Goal: Task Accomplishment & Management: Manage account settings

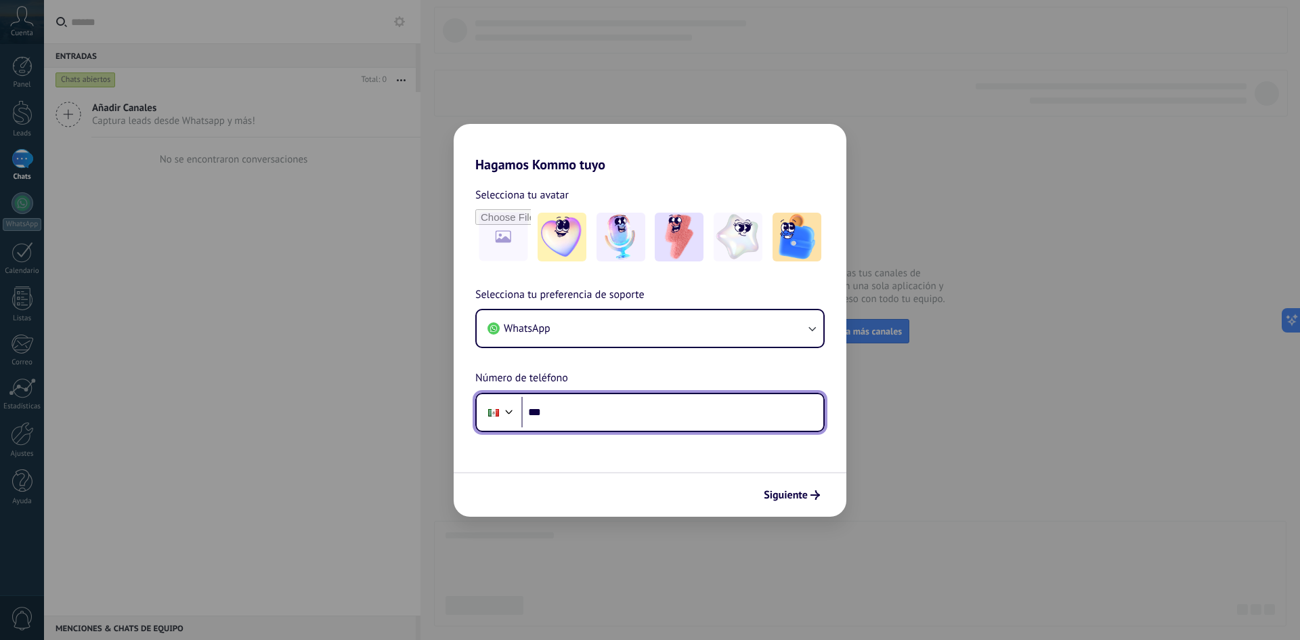
click at [647, 410] on input "***" at bounding box center [672, 412] width 302 height 31
type input "**********"
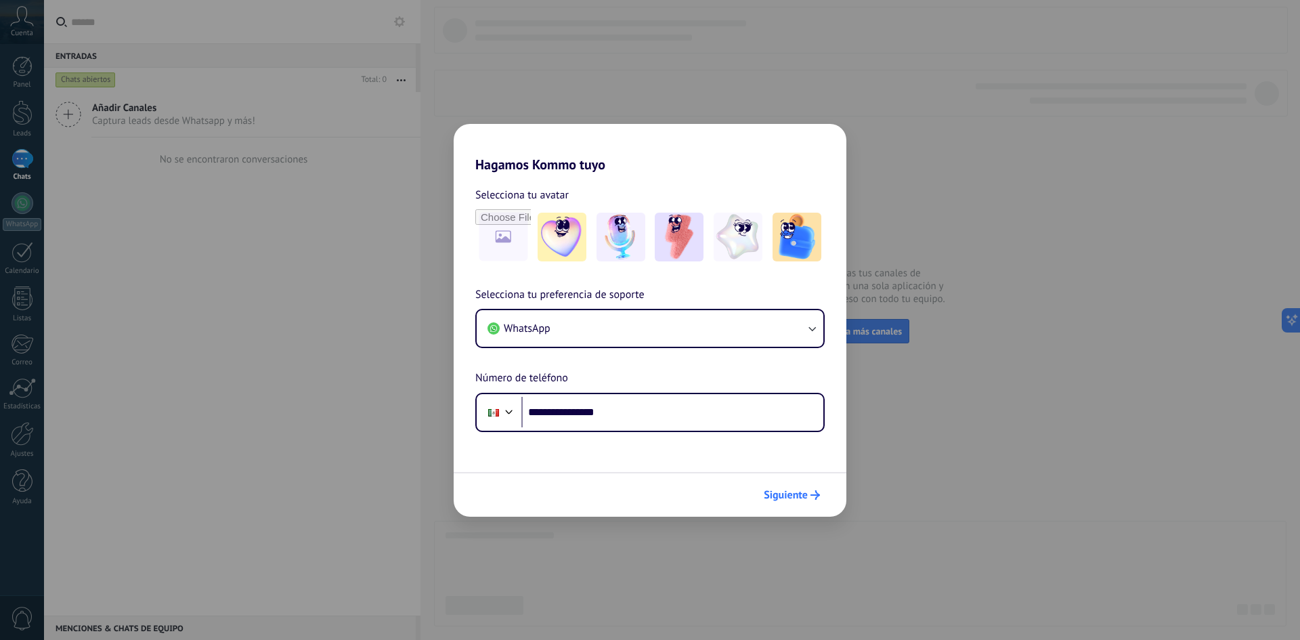
click at [783, 497] on span "Siguiente" at bounding box center [786, 494] width 44 height 9
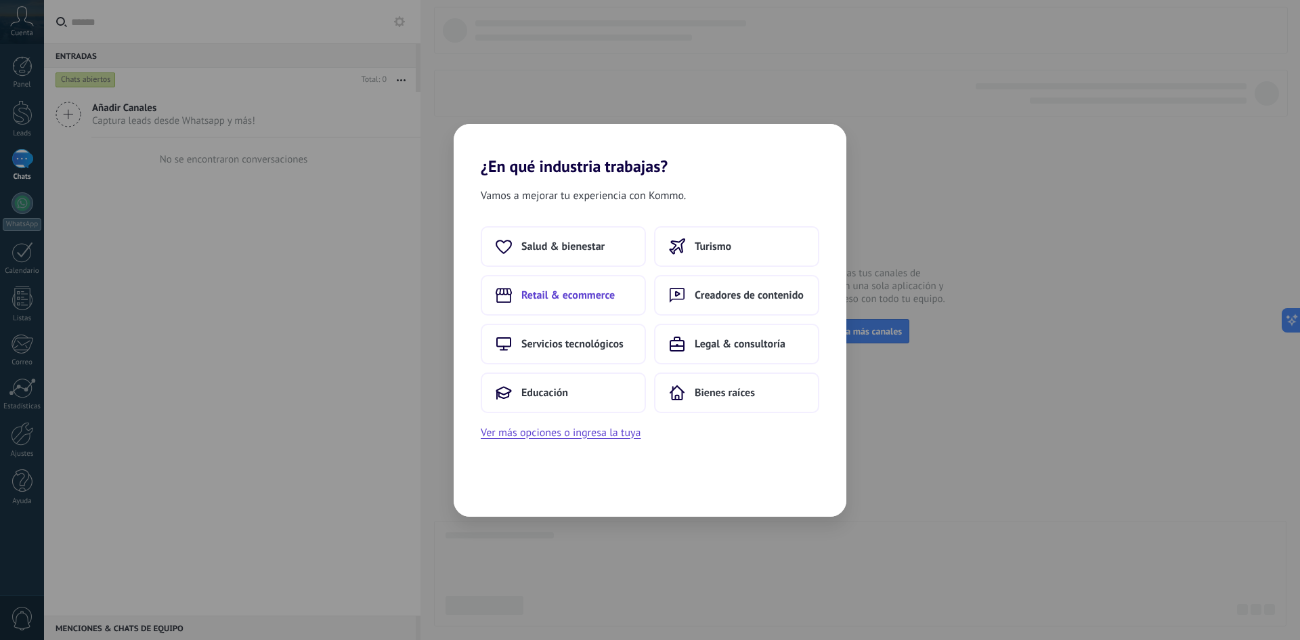
click at [560, 294] on span "Retail & ecommerce" at bounding box center [567, 295] width 93 height 14
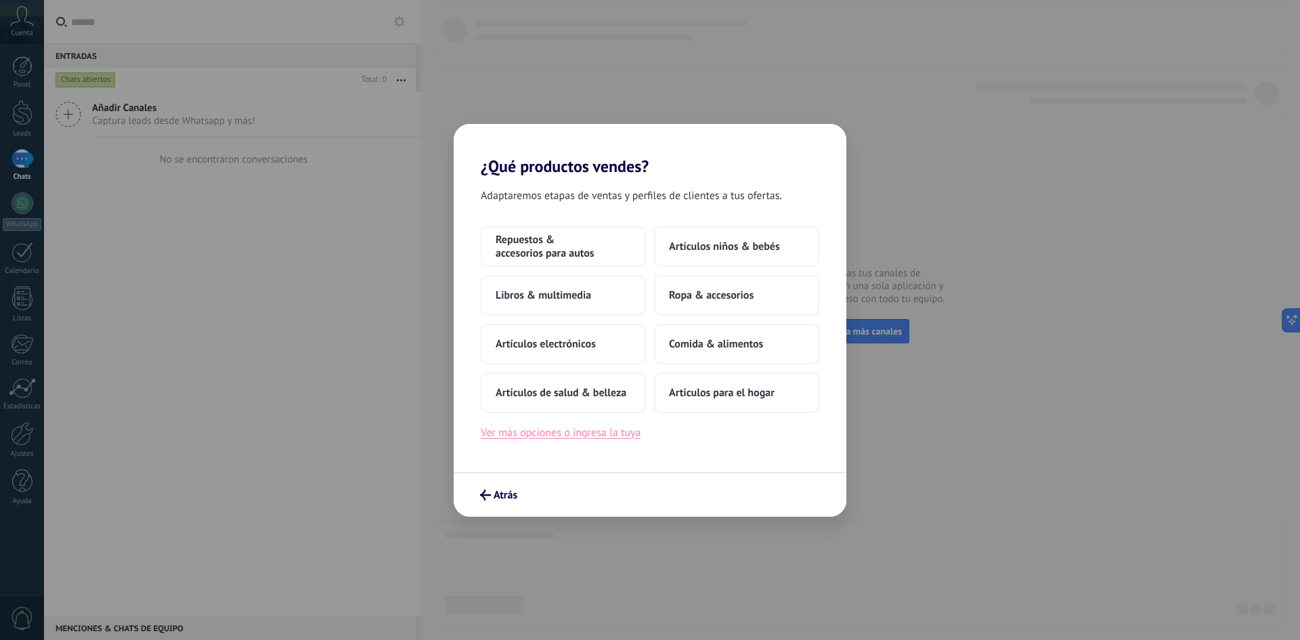
click at [582, 435] on button "Ver más opciones o ingresa la tuya" at bounding box center [561, 433] width 160 height 18
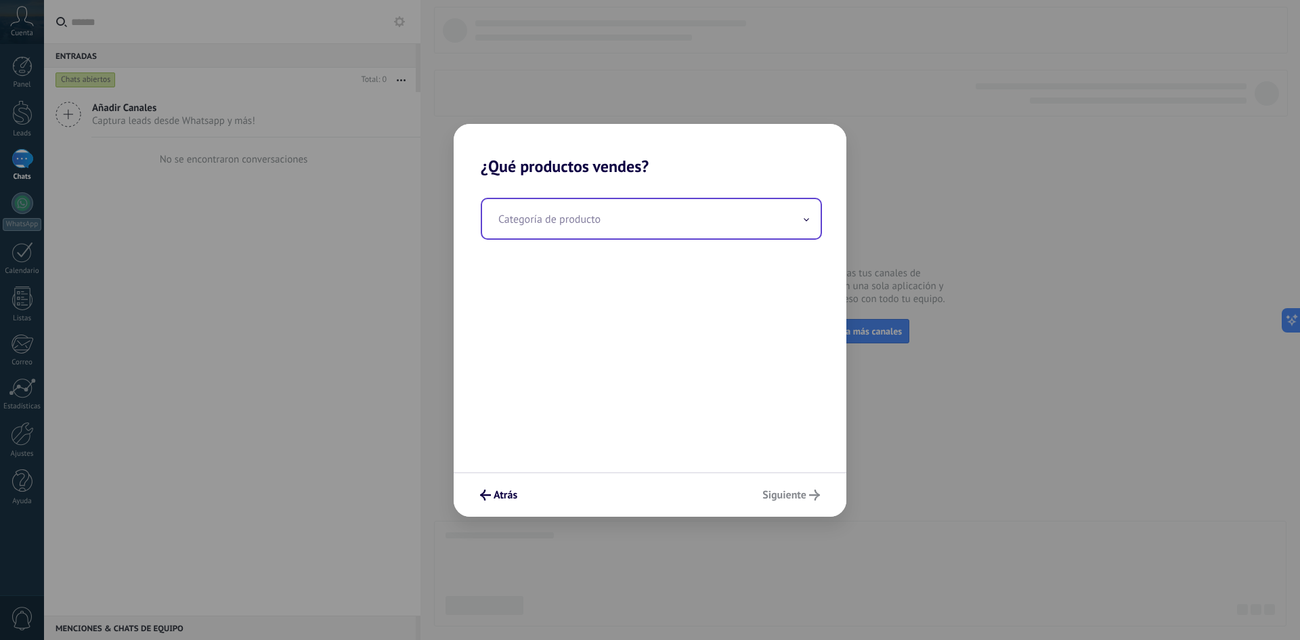
click at [605, 219] on input "text" at bounding box center [651, 218] width 338 height 39
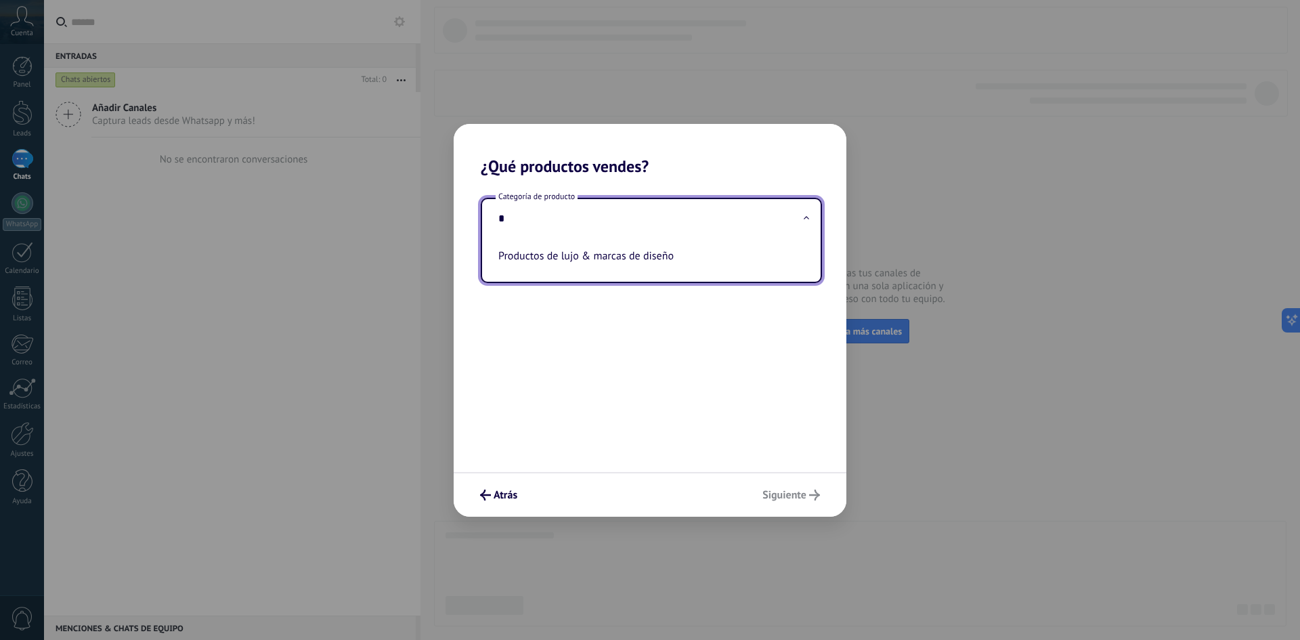
type input "*"
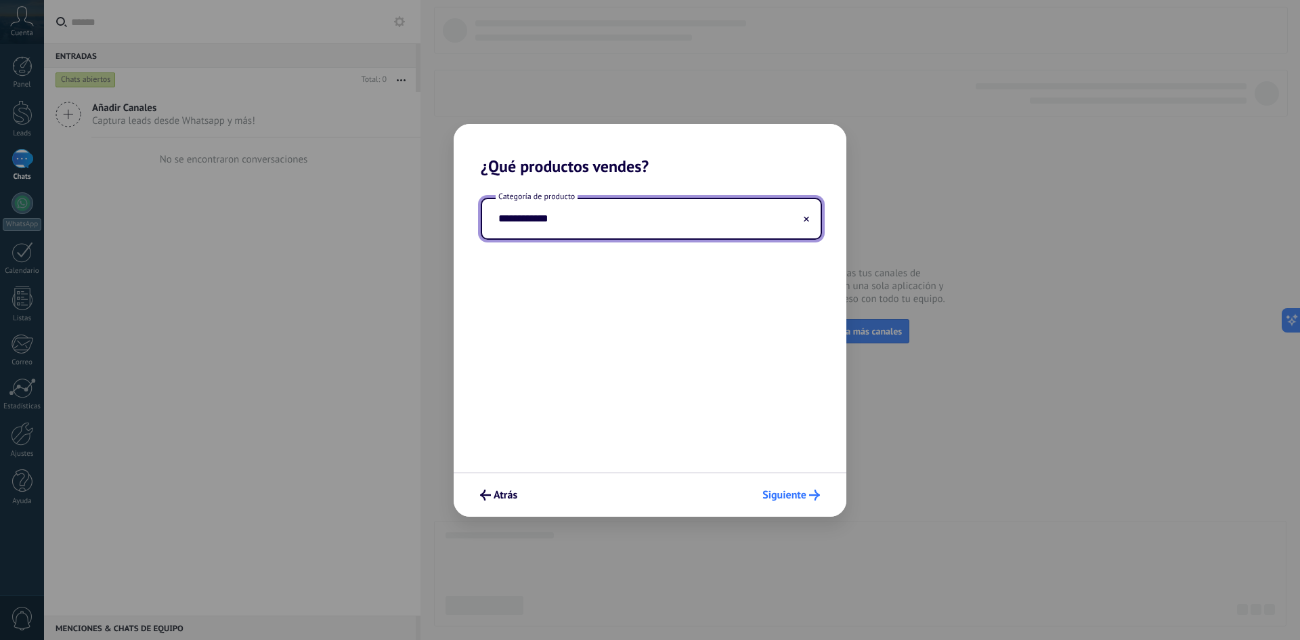
type input "**********"
click at [795, 498] on span "Siguiente" at bounding box center [784, 494] width 44 height 9
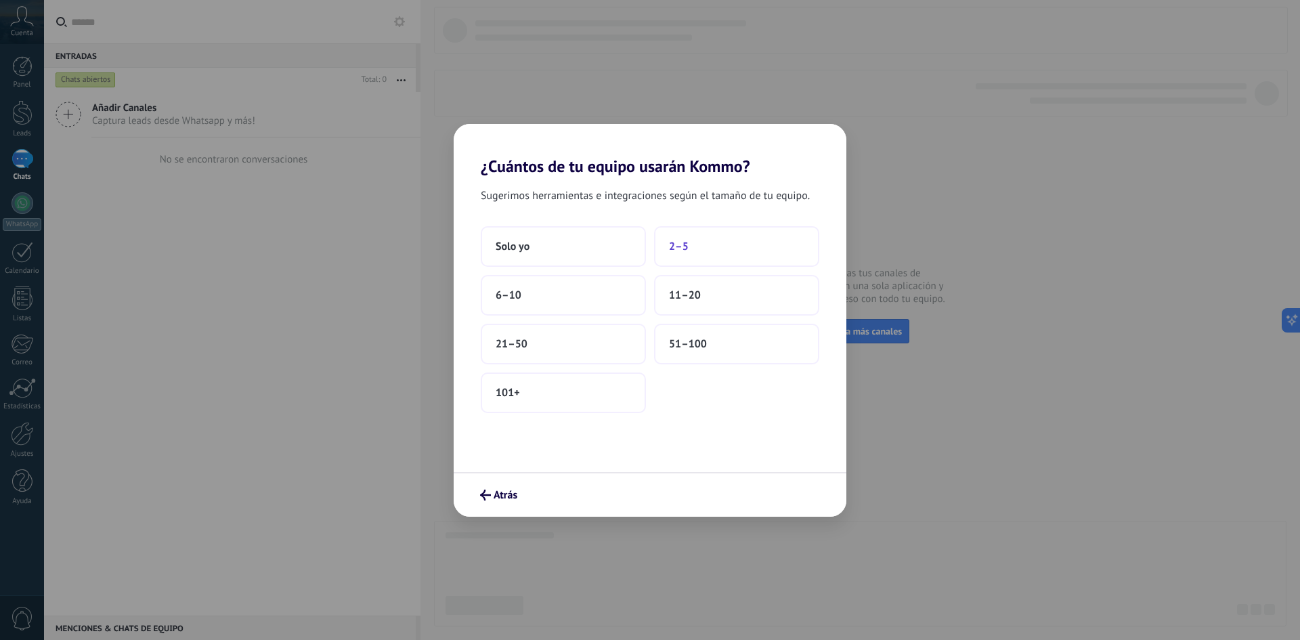
click at [671, 250] on span "2–5" at bounding box center [679, 247] width 20 height 14
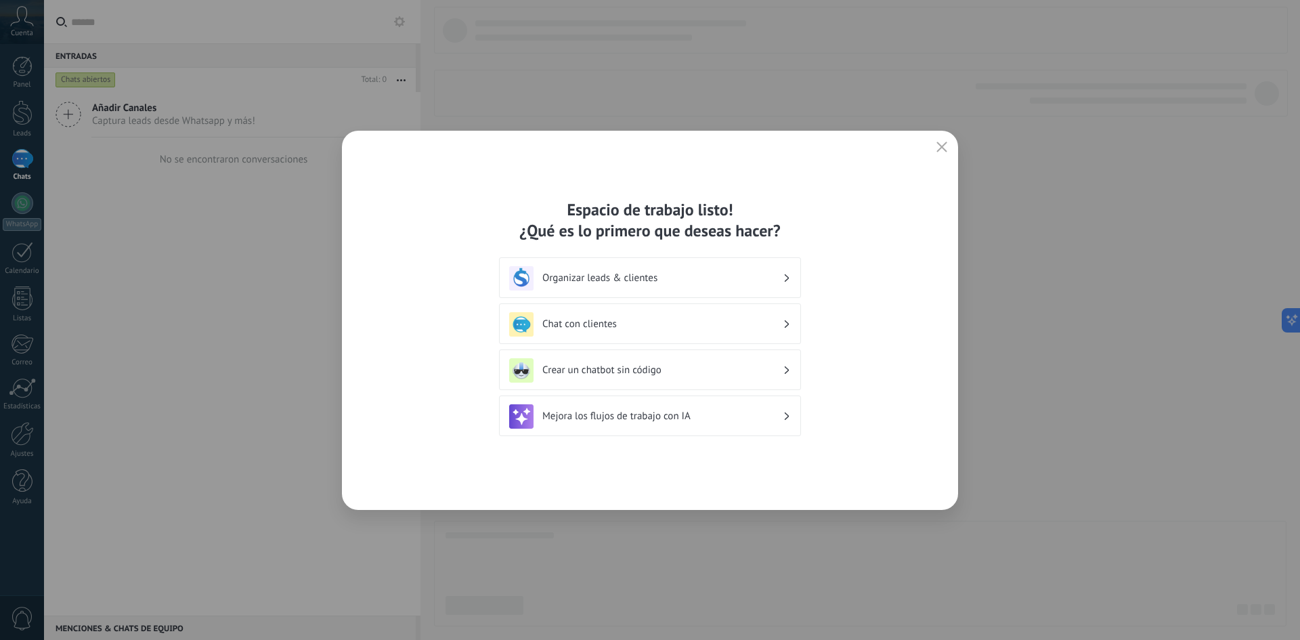
click at [720, 324] on h3 "Chat con clientes" at bounding box center [662, 323] width 240 height 13
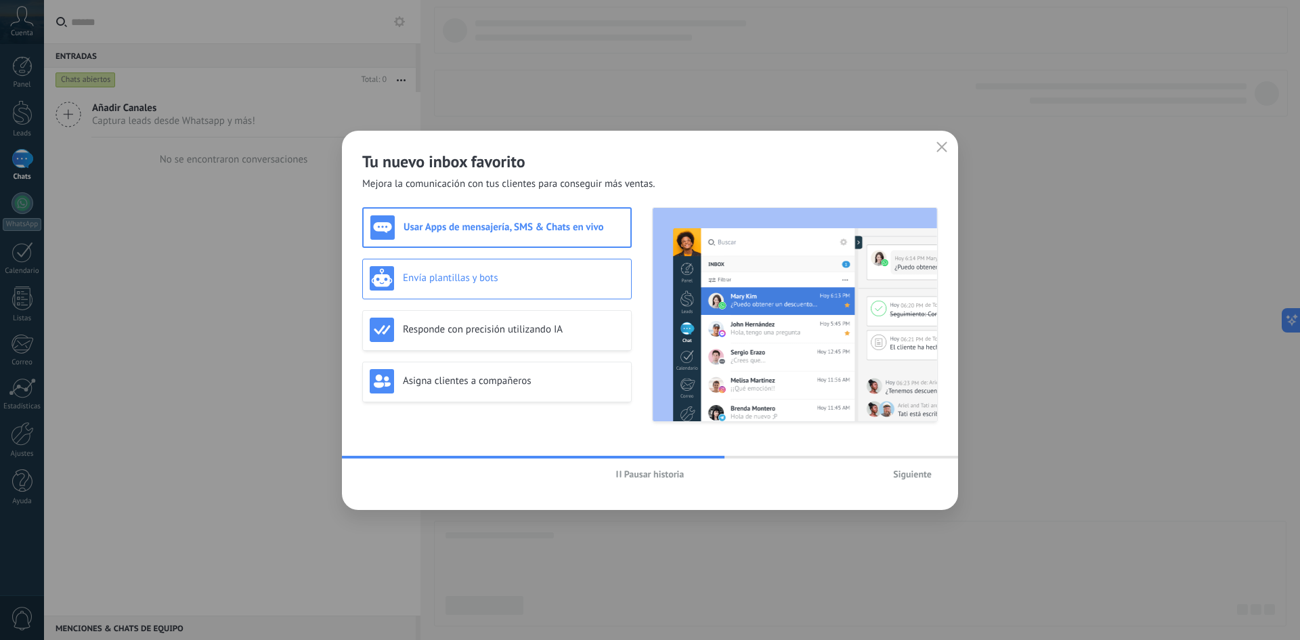
click at [489, 283] on h3 "Envía plantillas y bots" at bounding box center [513, 277] width 221 height 13
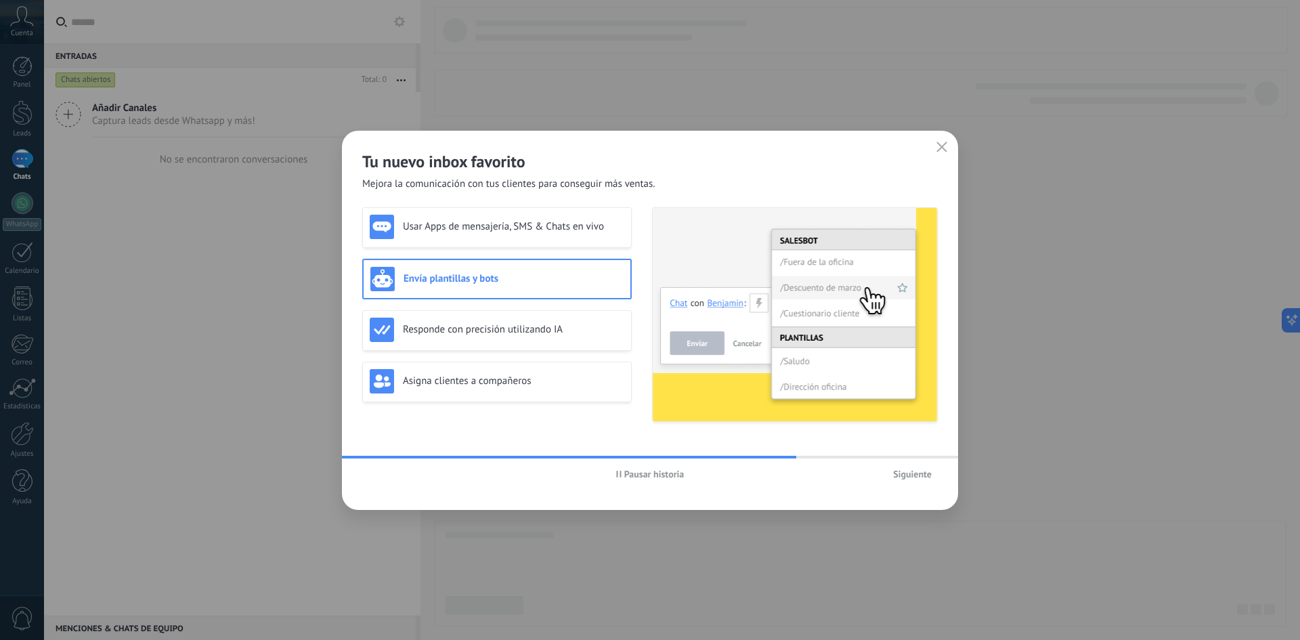
click at [636, 471] on span "Pausar historia" at bounding box center [654, 473] width 60 height 9
click at [435, 222] on h3 "Usar Apps de mensajería, SMS & Chats en vivo" at bounding box center [513, 226] width 221 height 13
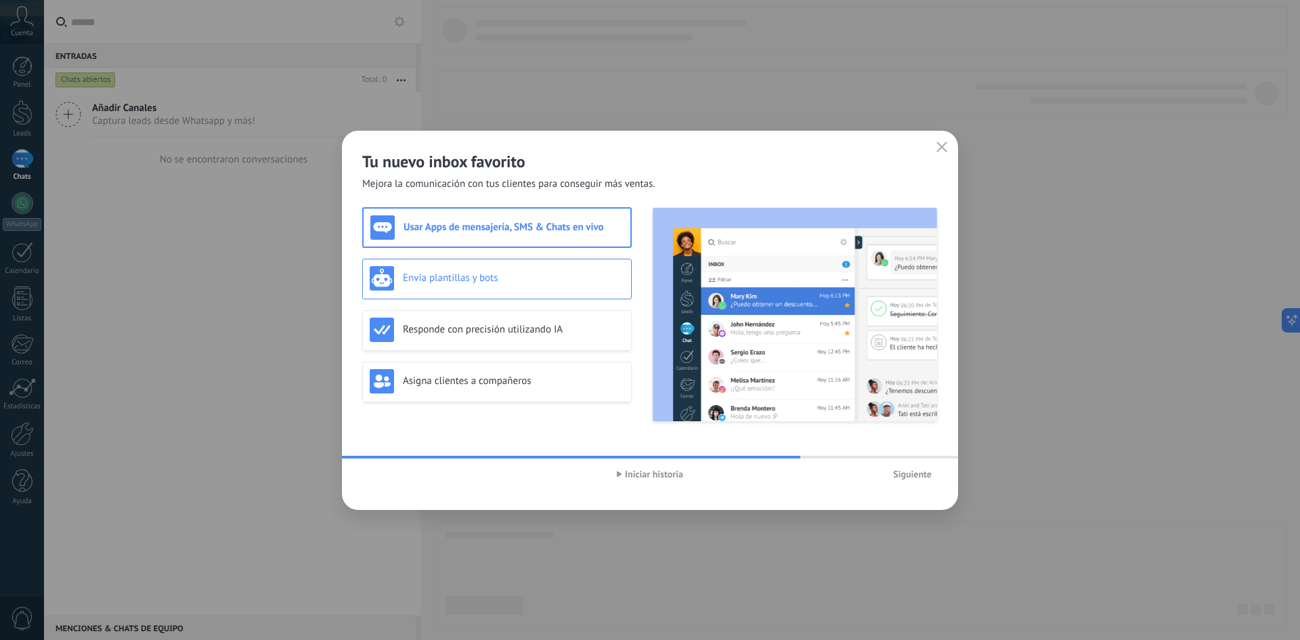
click at [489, 274] on h3 "Envía plantillas y bots" at bounding box center [513, 277] width 221 height 13
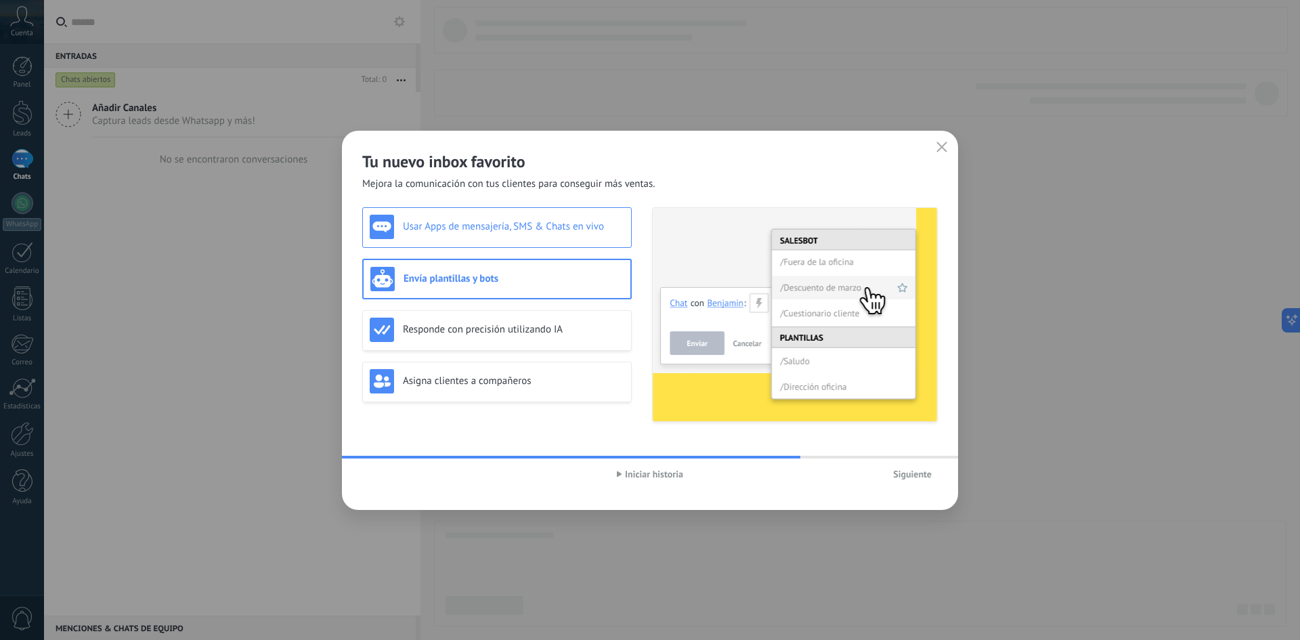
click at [502, 229] on h3 "Usar Apps de mensajería, SMS & Chats en vivo" at bounding box center [513, 226] width 221 height 13
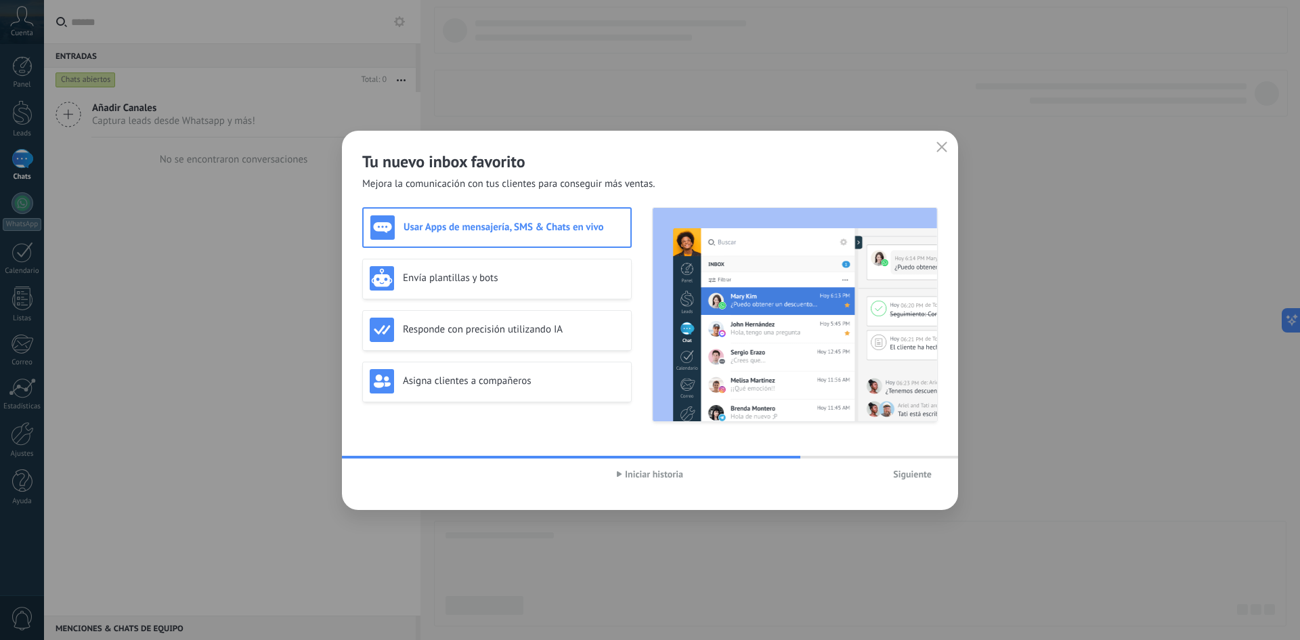
click at [907, 477] on span "Siguiente" at bounding box center [912, 473] width 39 height 9
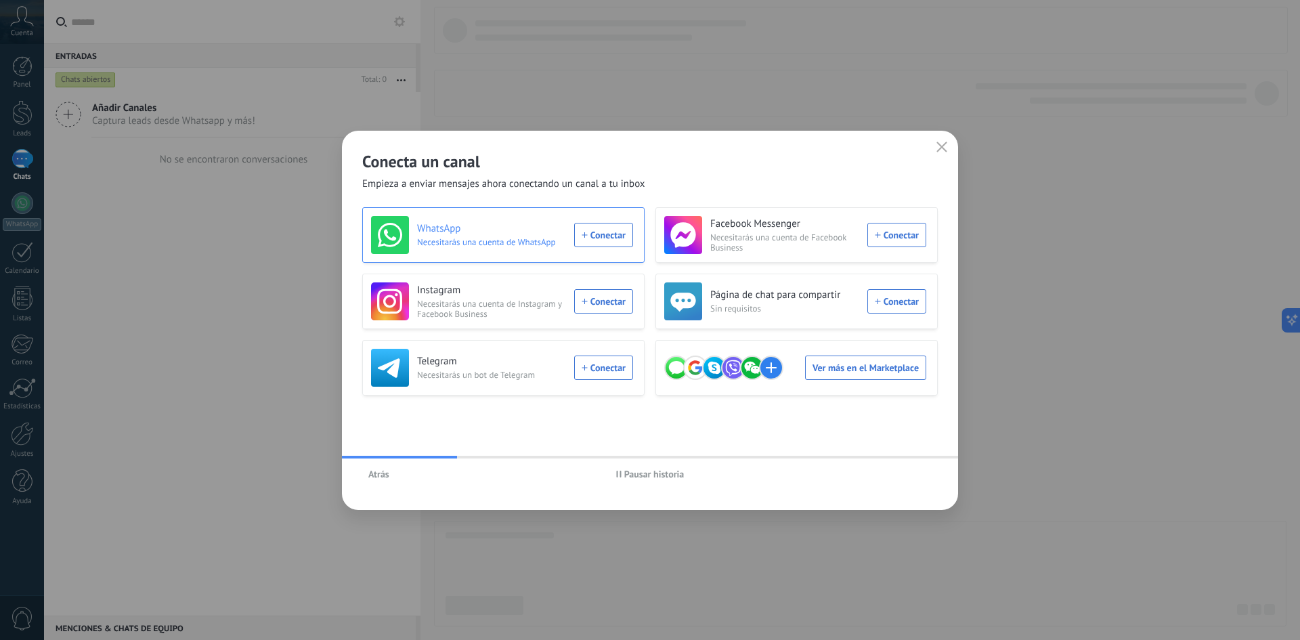
click at [491, 238] on span "Necesitarás una cuenta de WhatsApp" at bounding box center [491, 242] width 149 height 10
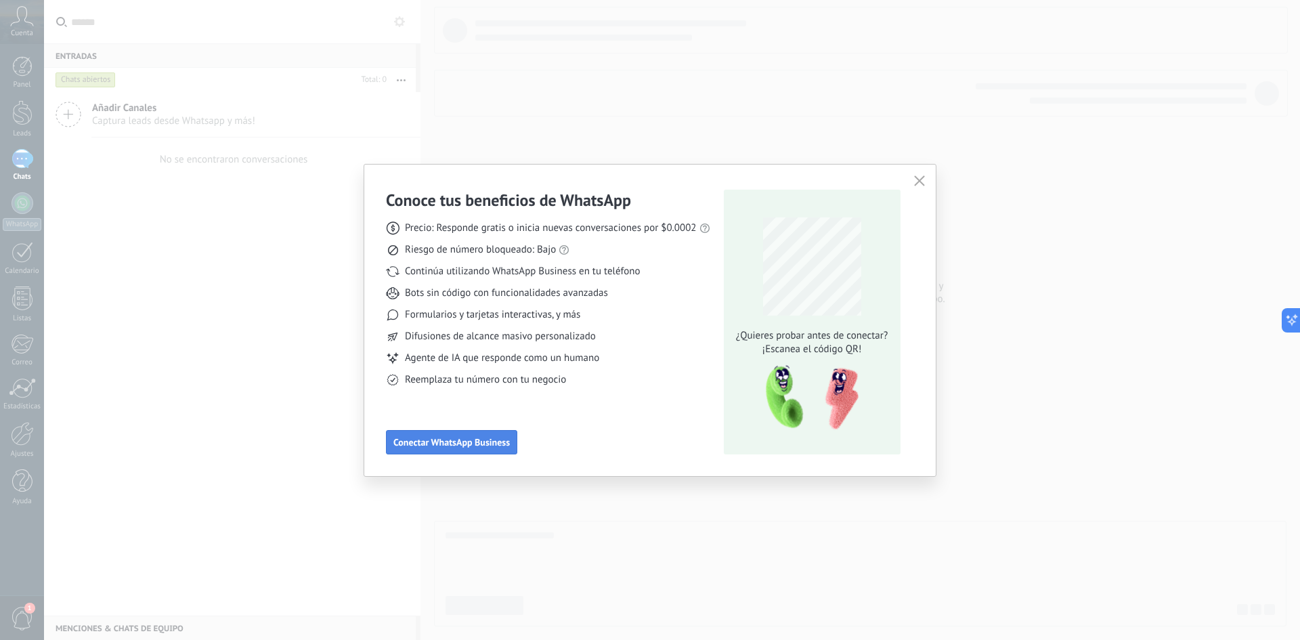
click at [445, 441] on span "Conectar WhatsApp Business" at bounding box center [451, 441] width 116 height 9
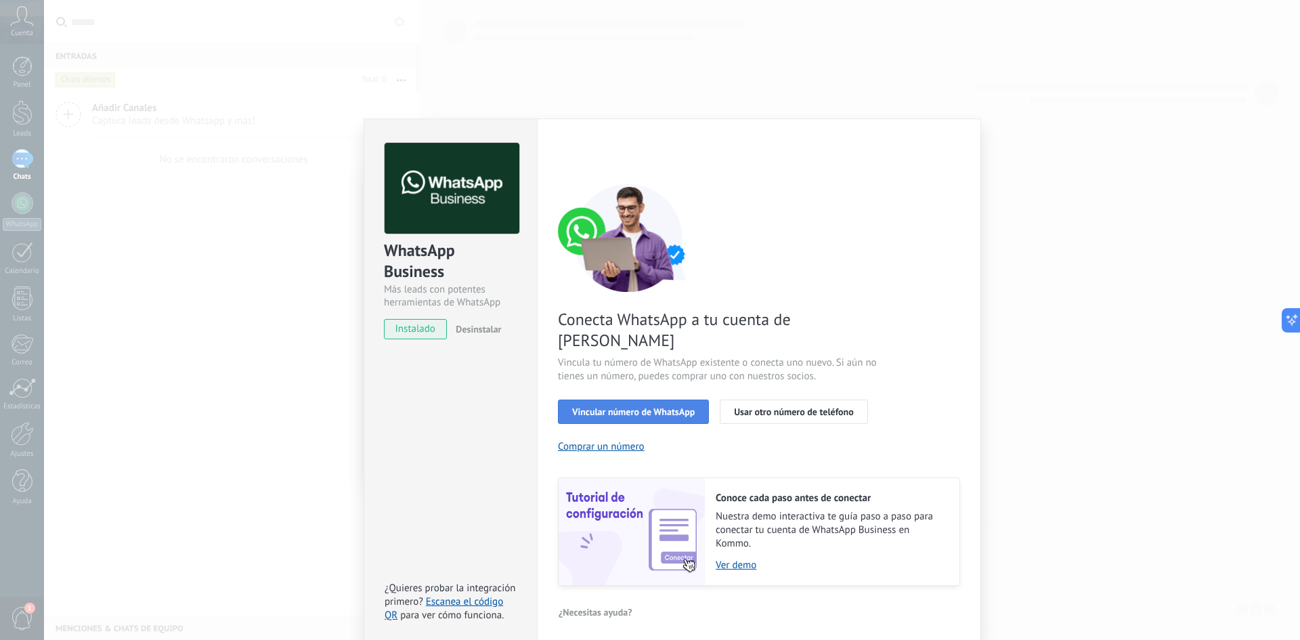
click at [633, 407] on span "Vincular número de WhatsApp" at bounding box center [633, 411] width 123 height 9
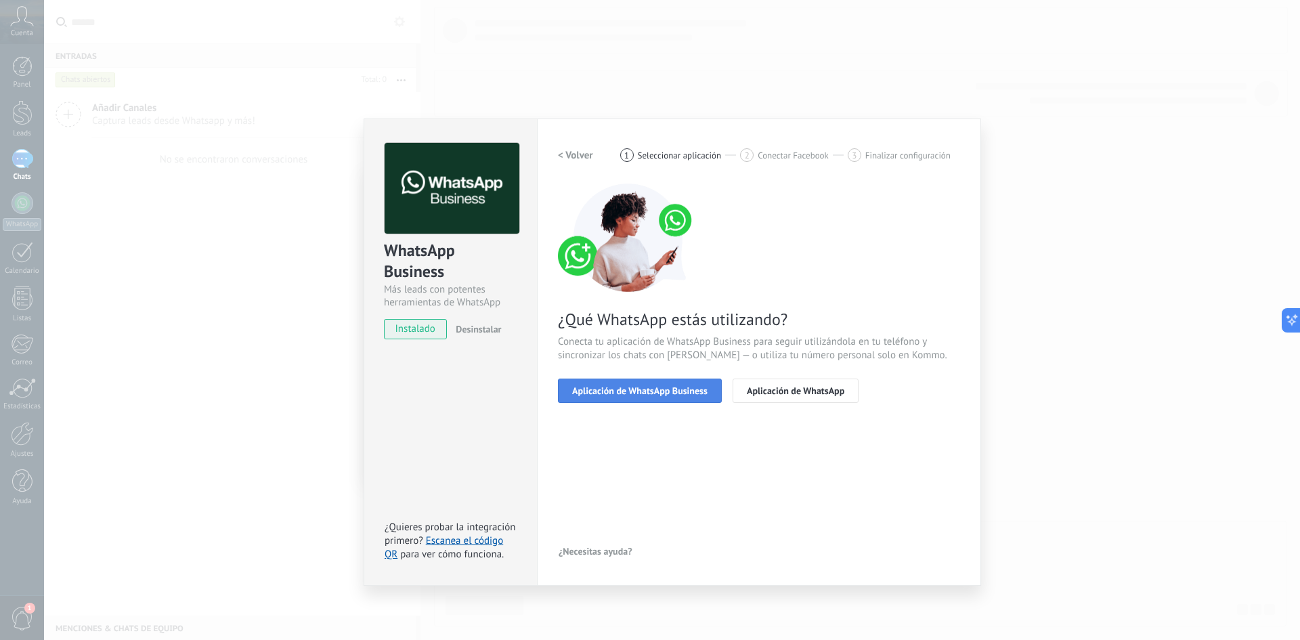
click at [662, 393] on span "Aplicación de WhatsApp Business" at bounding box center [639, 390] width 135 height 9
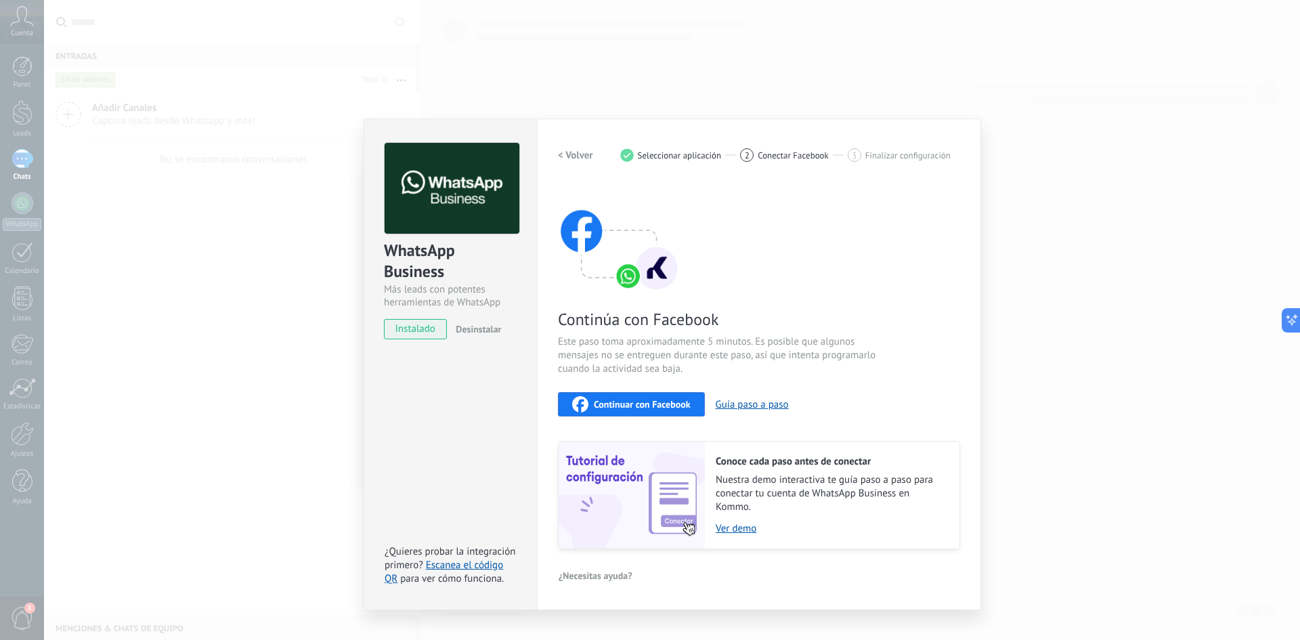
drag, startPoint x: 294, startPoint y: 427, endPoint x: 372, endPoint y: 404, distance: 81.8
click at [294, 427] on div "WhatsApp Business Más leads con potentes herramientas de WhatsApp instalado Des…" at bounding box center [672, 320] width 1256 height 640
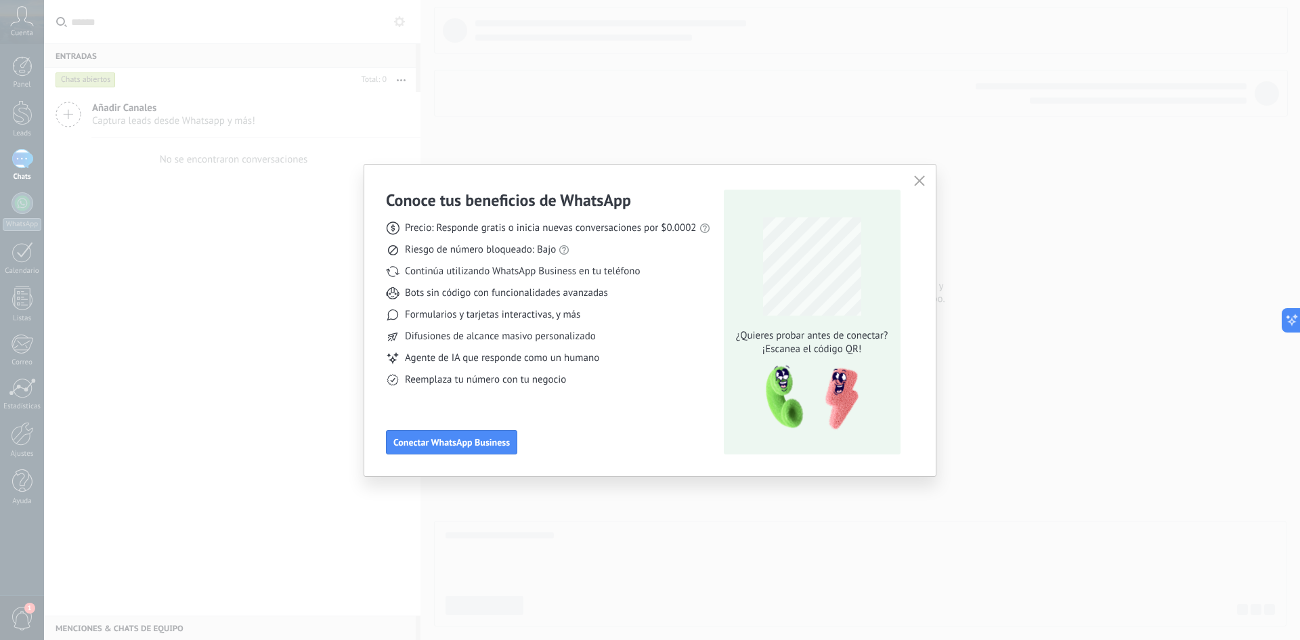
click at [919, 180] on icon "button" at bounding box center [919, 180] width 11 height 11
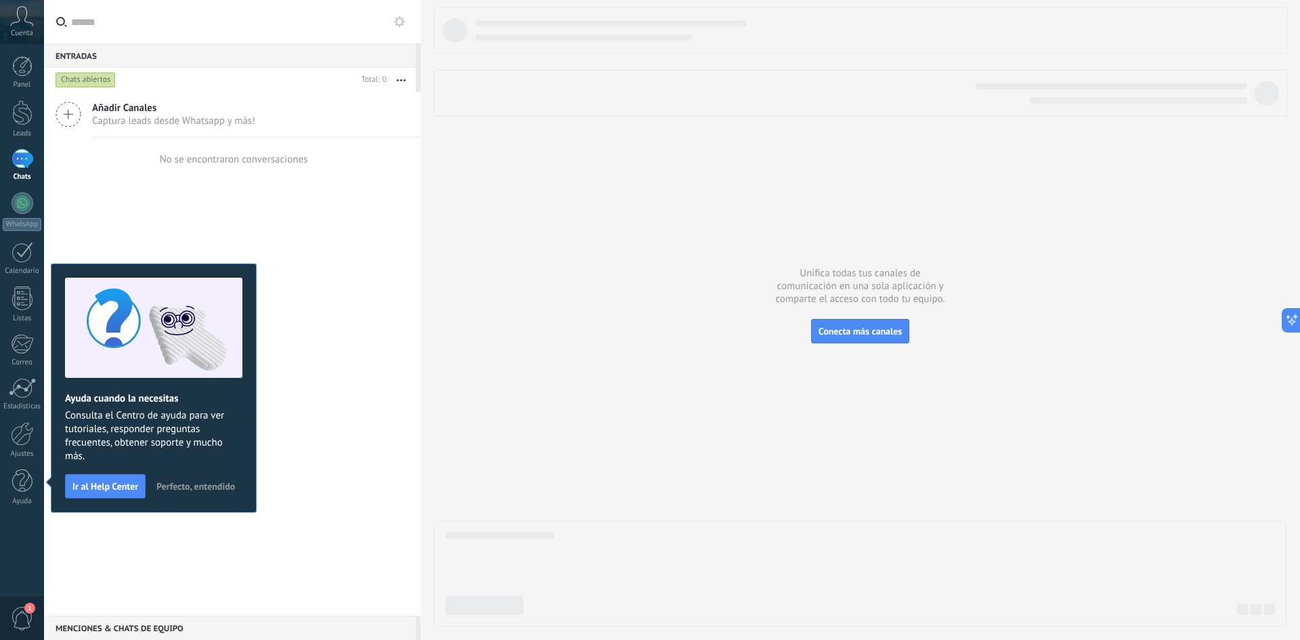
click at [19, 18] on icon at bounding box center [22, 16] width 24 height 20
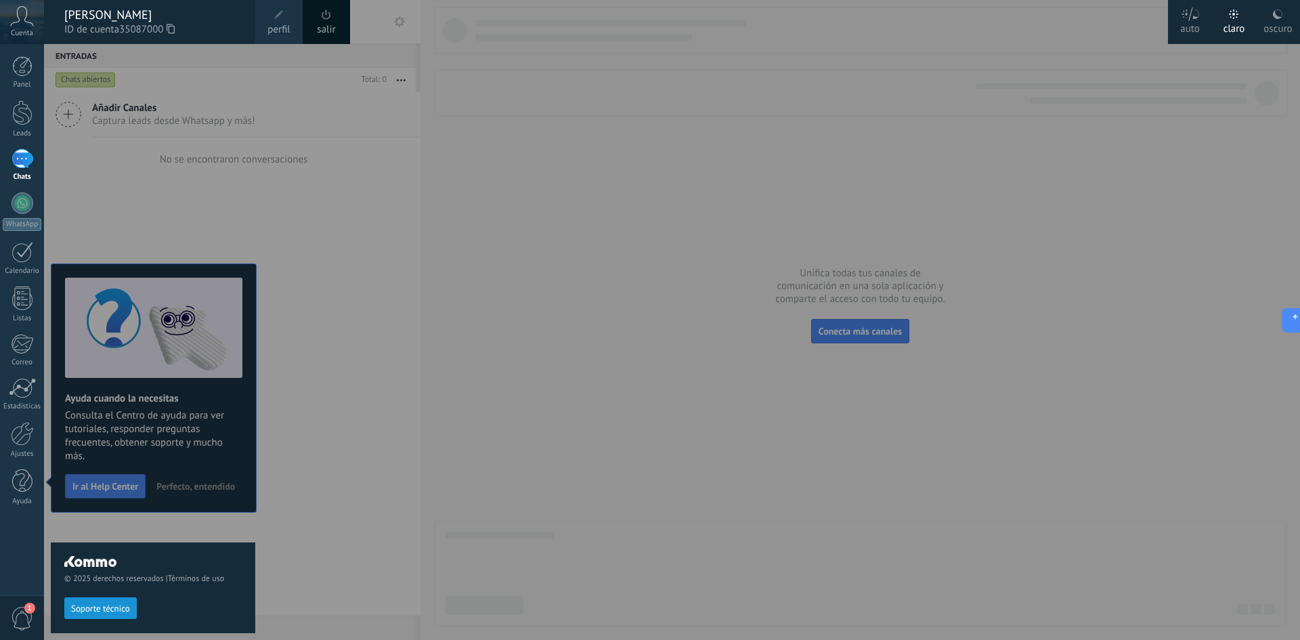
click at [284, 25] on span "perfil" at bounding box center [278, 29] width 22 height 15
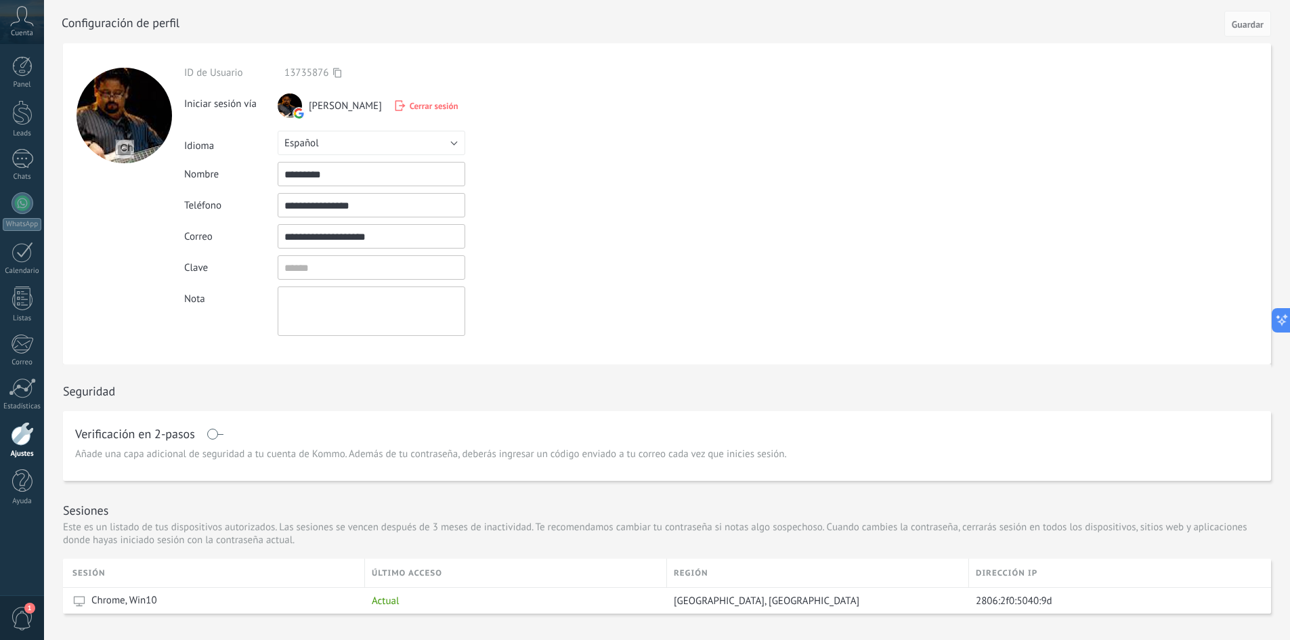
click at [295, 70] on span "13735876" at bounding box center [306, 72] width 44 height 13
click at [338, 72] on icon at bounding box center [337, 73] width 8 height 10
click at [321, 263] on input "textbox" at bounding box center [372, 267] width 188 height 24
click at [351, 266] on input "textbox" at bounding box center [372, 267] width 188 height 24
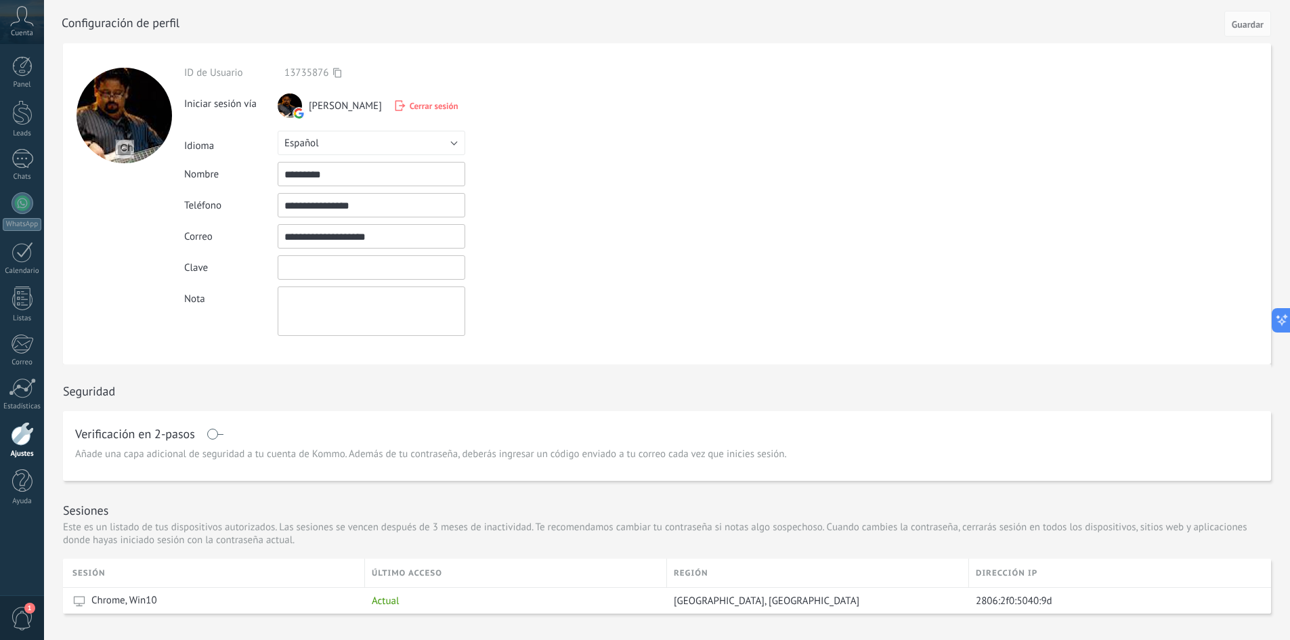
click at [351, 265] on input "textbox" at bounding box center [372, 267] width 188 height 24
click at [326, 265] on input "textbox" at bounding box center [372, 267] width 188 height 24
click at [295, 268] on input "textbox" at bounding box center [372, 267] width 188 height 24
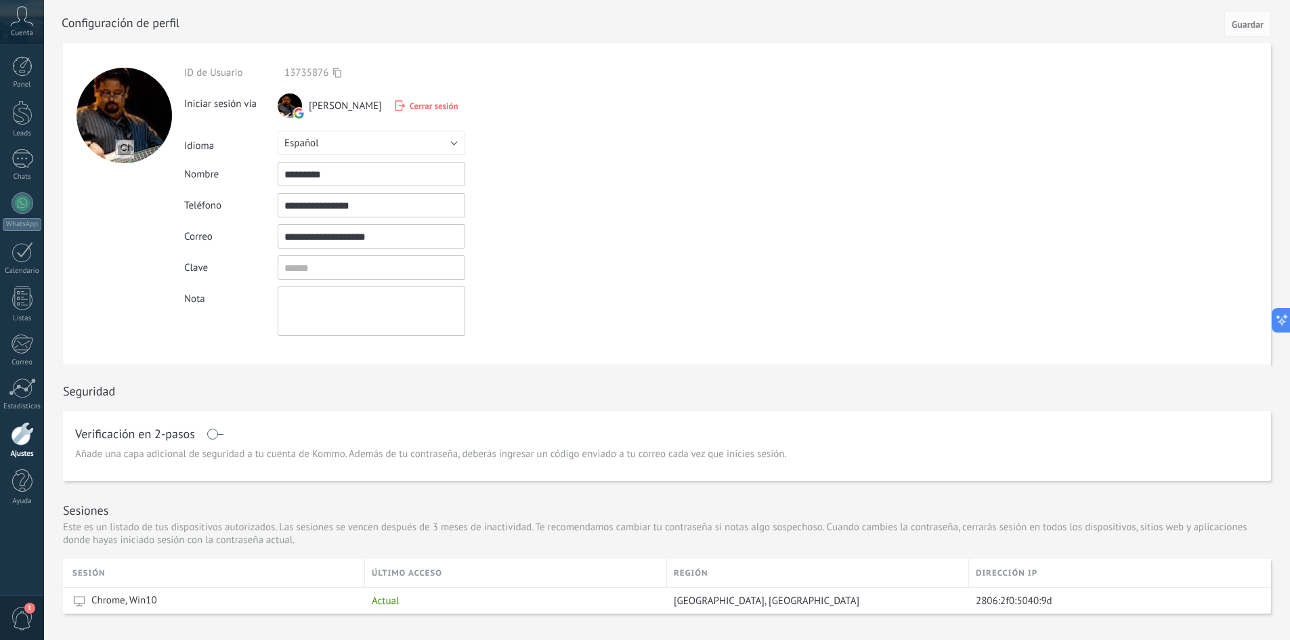
click at [410, 106] on span "Cerrar sesión" at bounding box center [434, 106] width 49 height 12
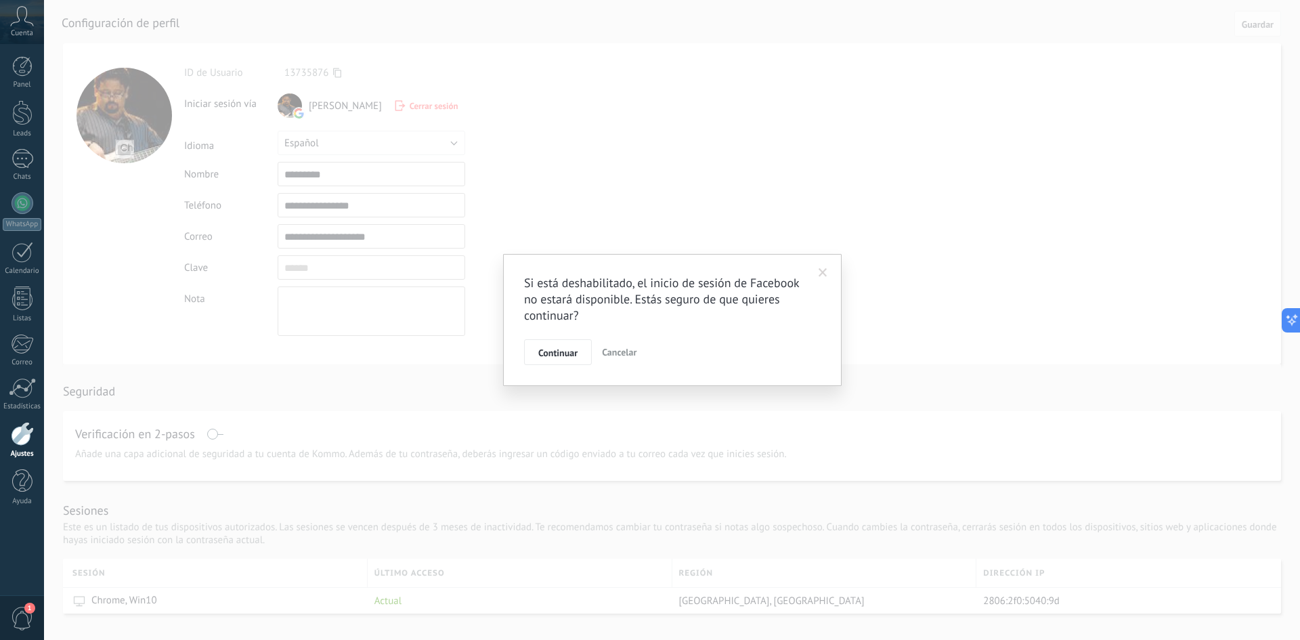
click at [623, 351] on span "Cancelar" at bounding box center [619, 352] width 35 height 12
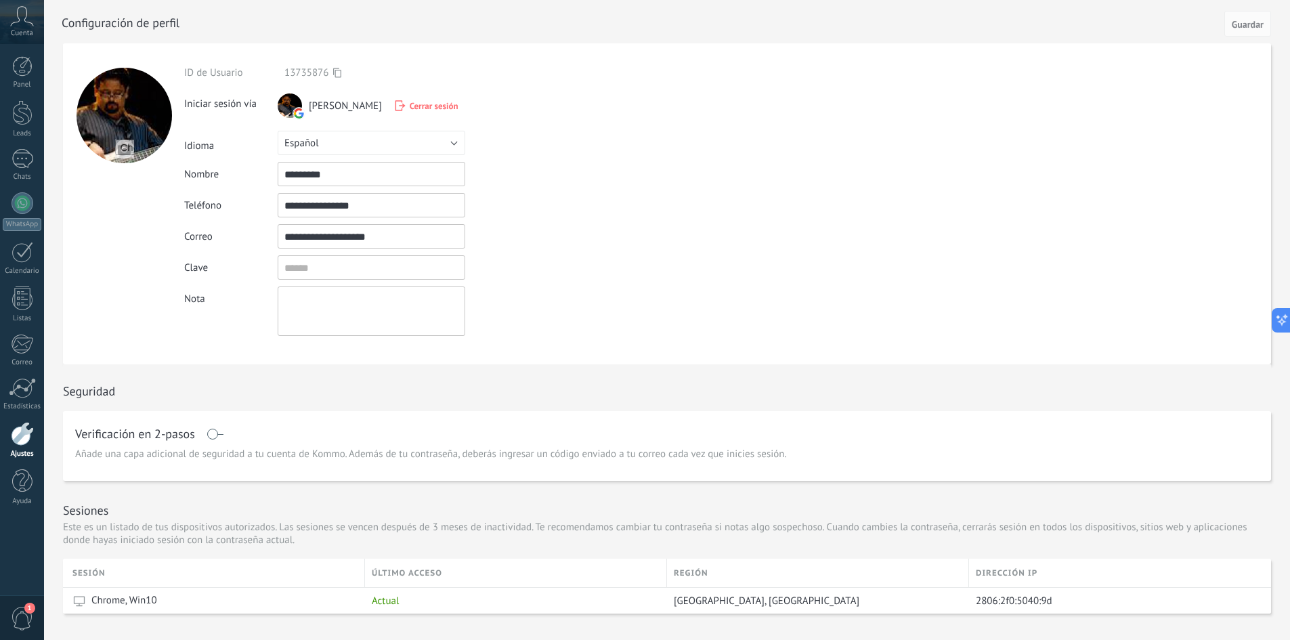
click at [14, 20] on icon at bounding box center [22, 16] width 24 height 20
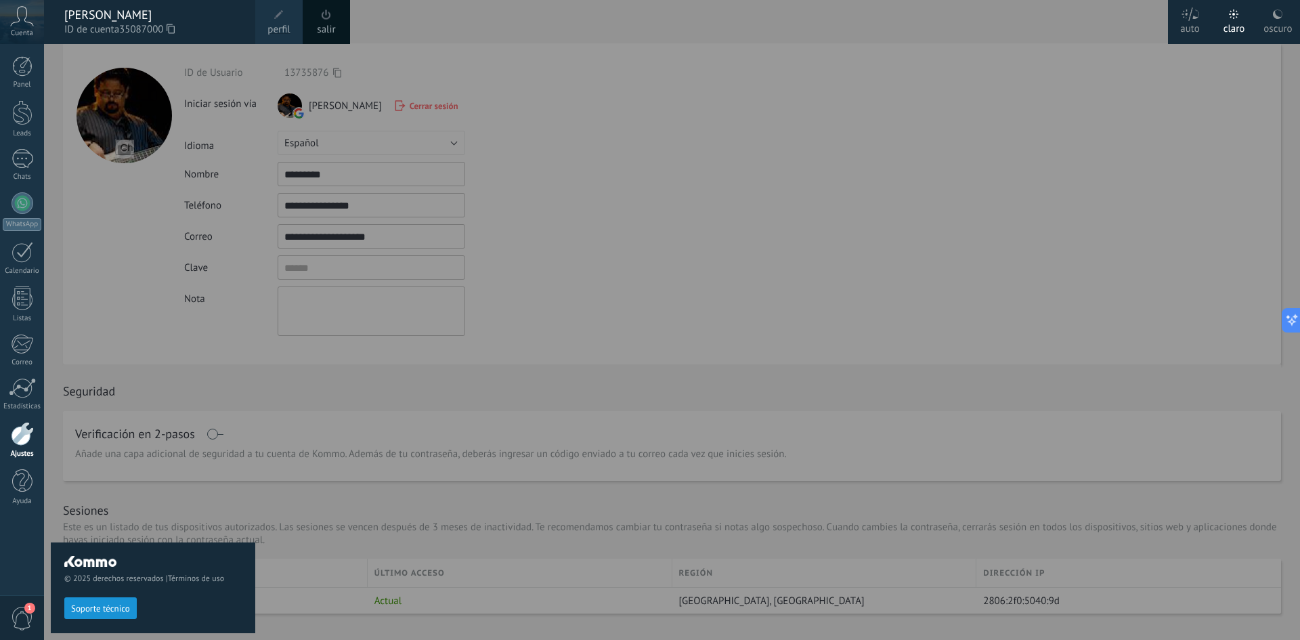
click at [273, 17] on span at bounding box center [278, 14] width 15 height 15
